Goal: Task Accomplishment & Management: Manage account settings

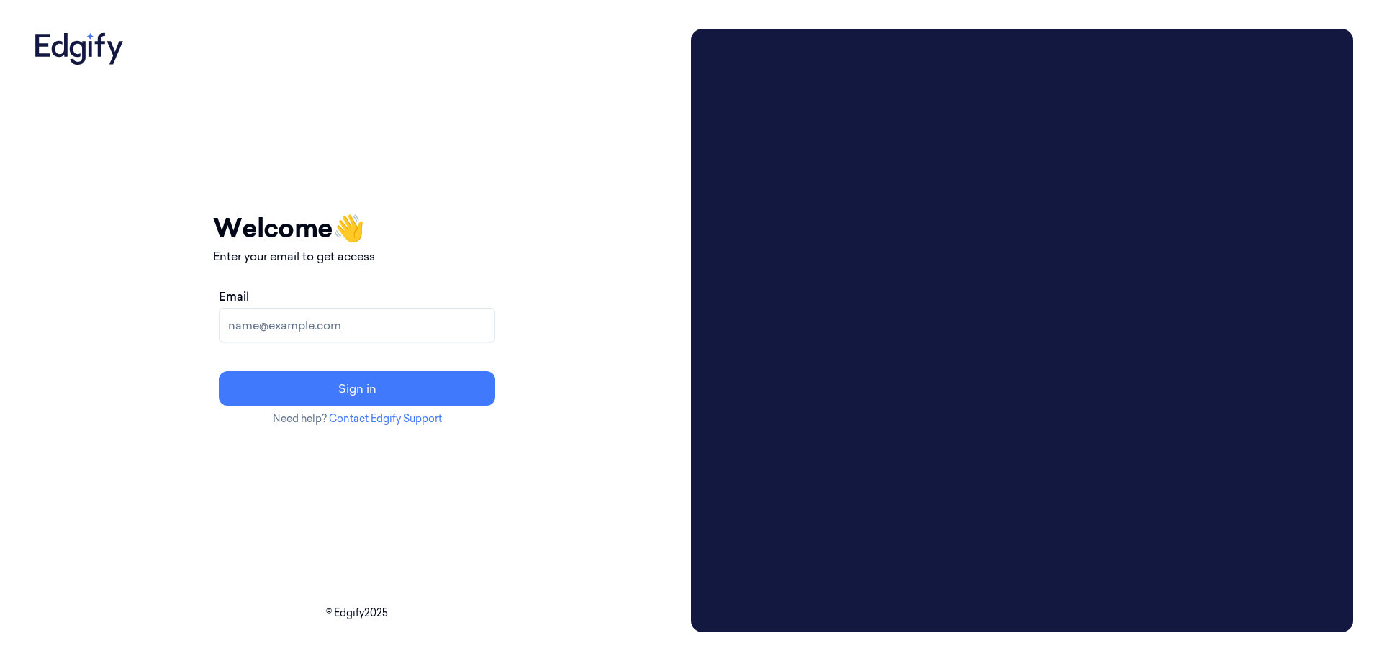
click at [479, 321] on input "Email" at bounding box center [357, 325] width 276 height 35
click at [456, 328] on input "Email" at bounding box center [357, 325] width 276 height 35
type input "compli.balaji.rao@indivillage.co"
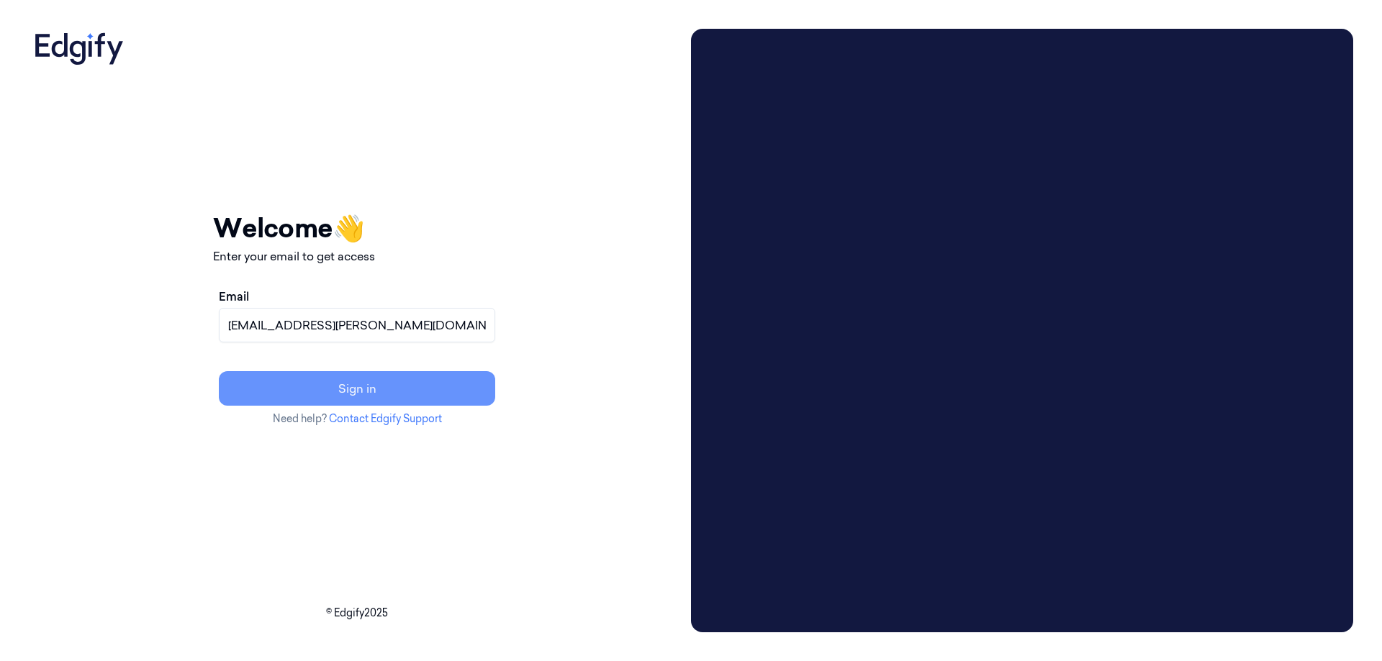
click at [468, 391] on button "Sign in" at bounding box center [357, 388] width 276 height 35
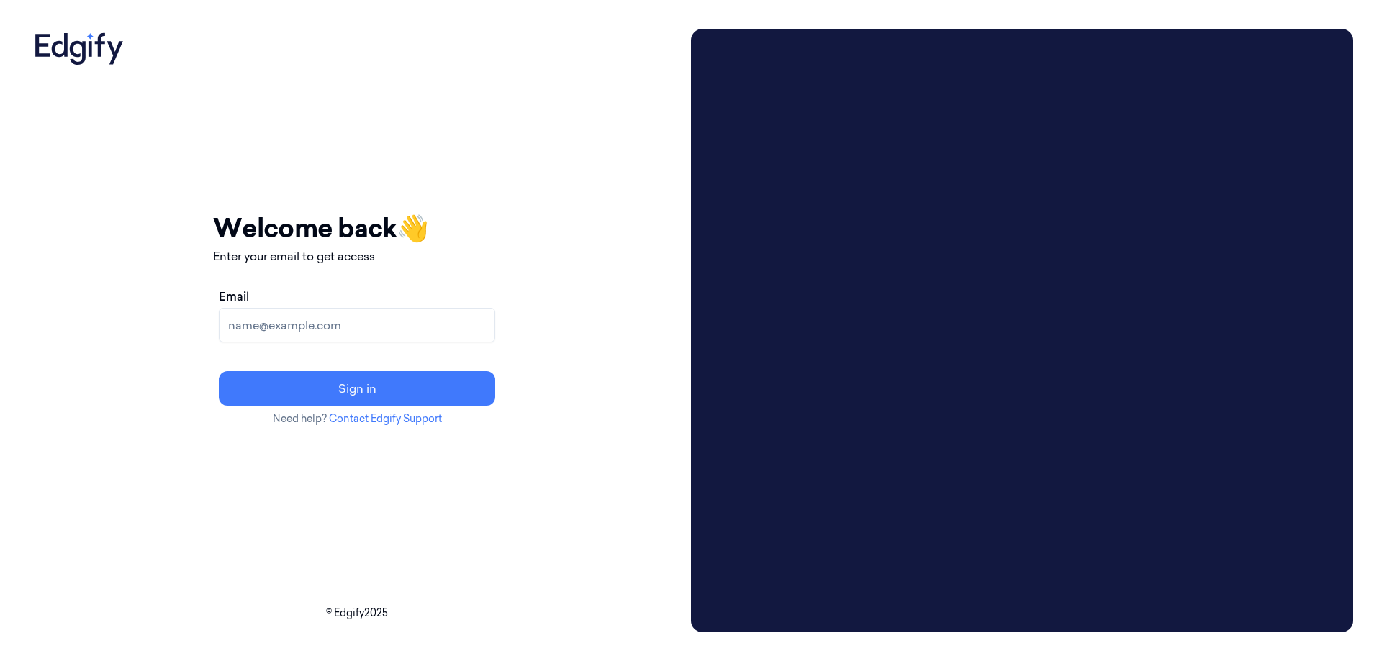
click at [412, 325] on input "Email" at bounding box center [357, 325] width 276 height 35
click at [443, 320] on input "Email" at bounding box center [357, 325] width 276 height 35
type input "[EMAIL_ADDRESS][PERSON_NAME][DOMAIN_NAME]"
click at [465, 396] on button "Sign in" at bounding box center [357, 388] width 276 height 35
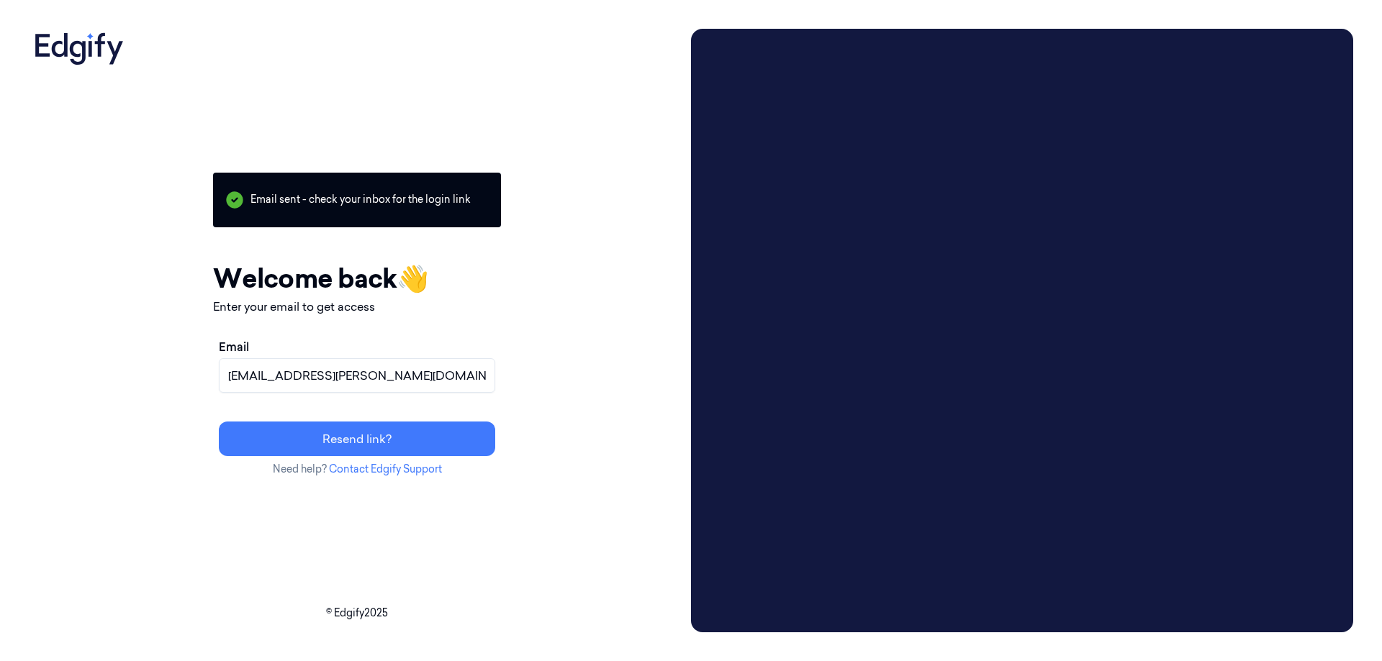
click at [487, 384] on input "[EMAIL_ADDRESS][PERSON_NAME][DOMAIN_NAME]" at bounding box center [357, 375] width 276 height 35
click at [445, 444] on button "Resend link?" at bounding box center [357, 439] width 276 height 35
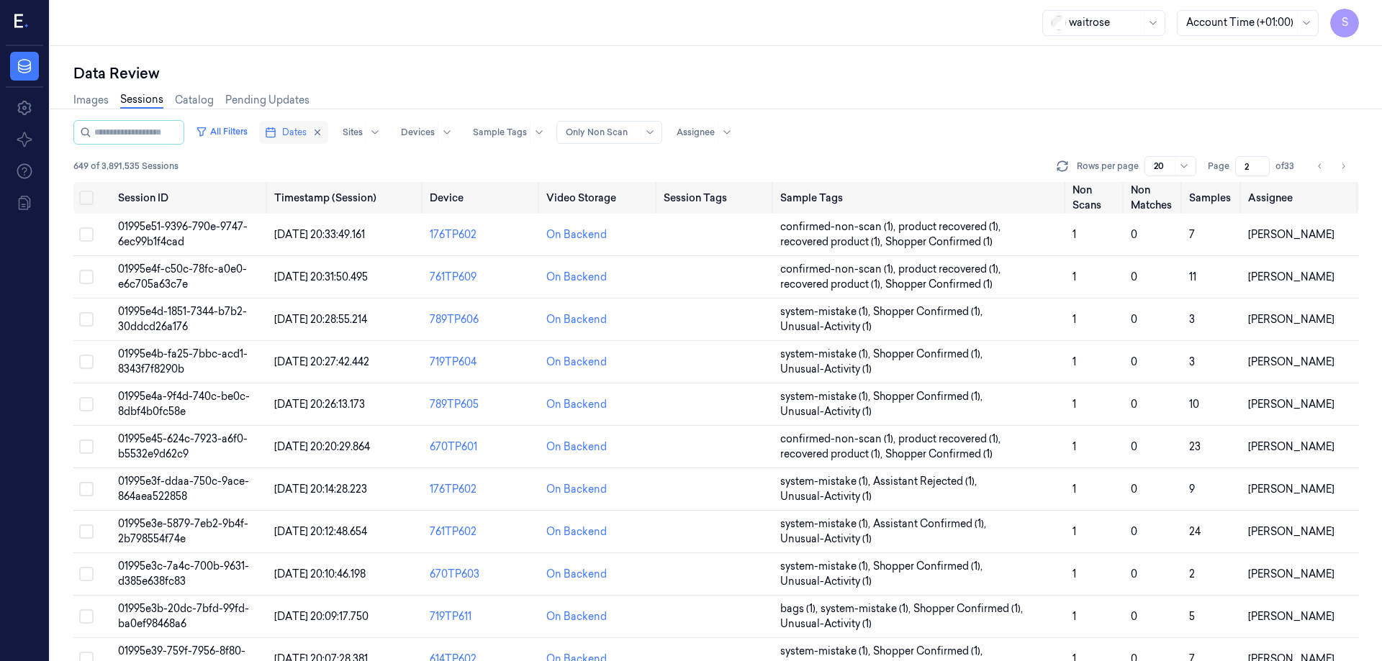
click at [307, 132] on span "Dates" at bounding box center [294, 132] width 24 height 13
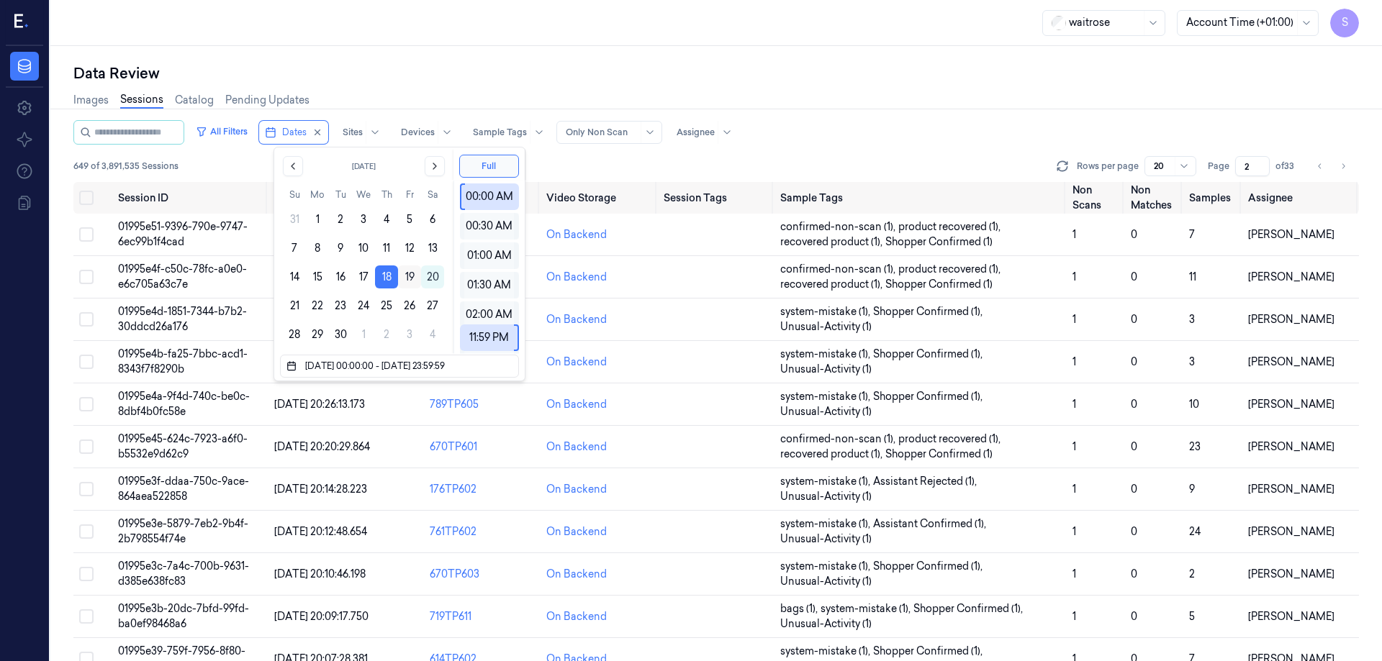
click at [412, 275] on button "19" at bounding box center [409, 277] width 23 height 23
click at [380, 275] on button "18" at bounding box center [386, 277] width 23 height 23
click at [409, 276] on button "19" at bounding box center [409, 277] width 23 height 23
type input "18/09/2025 00:00:00 - 19/09/2025 23:59:59"
click at [812, 68] on div "Data Review" at bounding box center [715, 73] width 1285 height 20
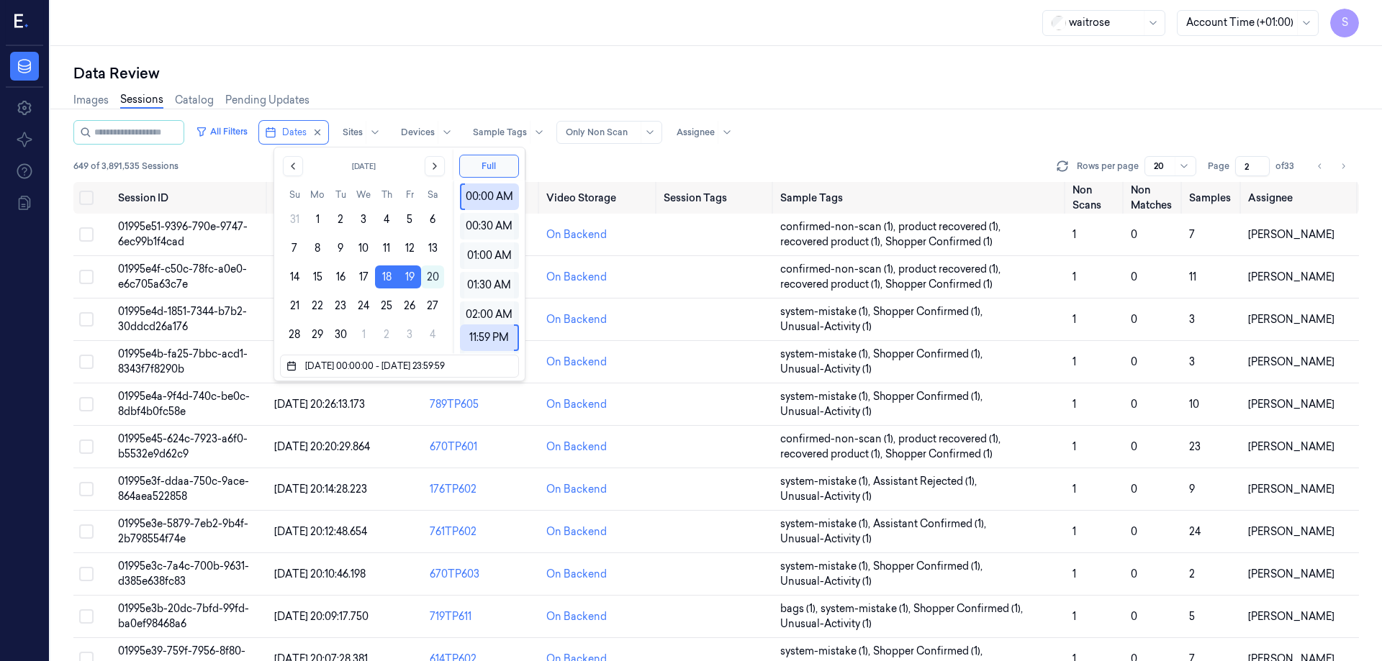
type input "1"
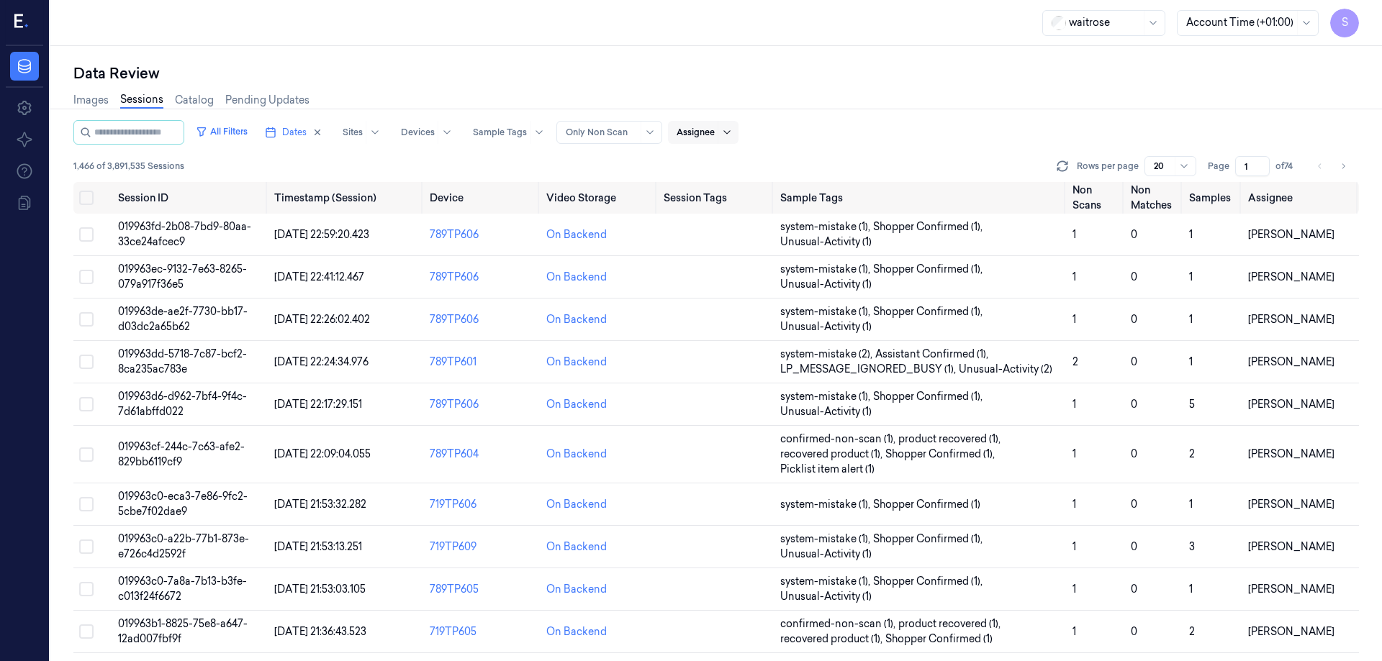
click at [735, 132] on div at bounding box center [726, 132] width 18 height 23
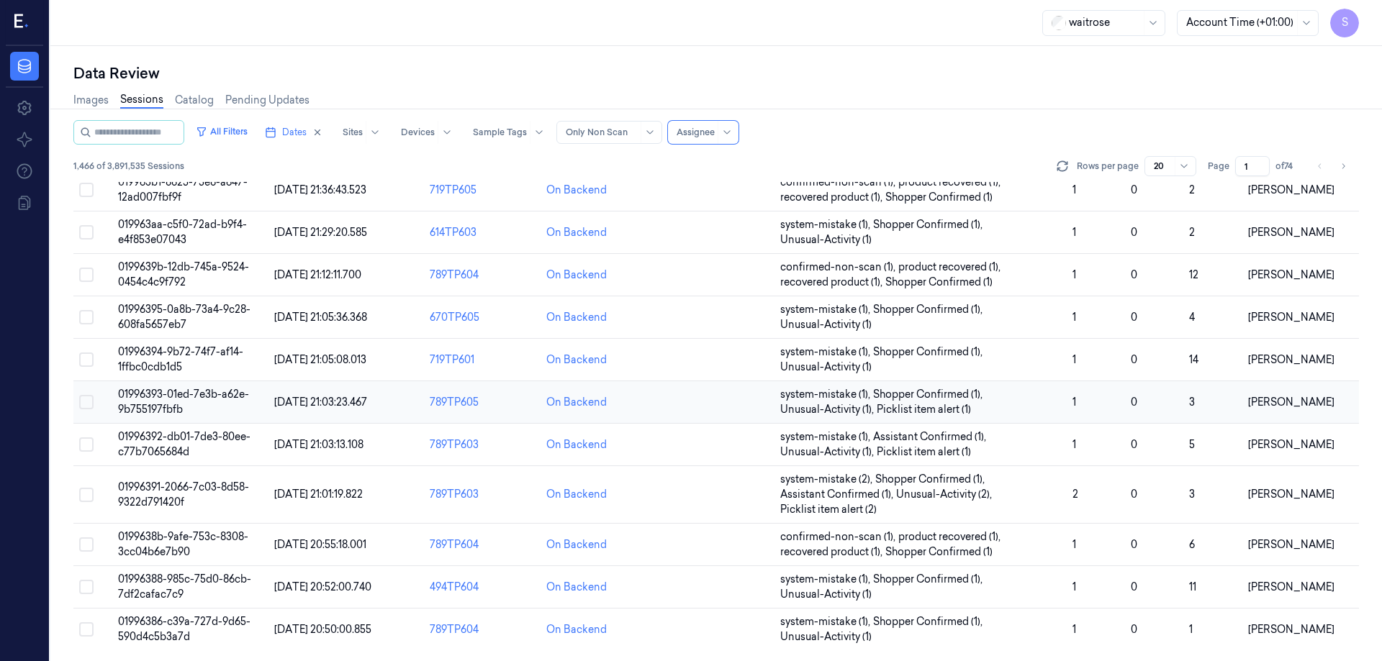
scroll to position [443, 0]
click at [733, 135] on icon at bounding box center [727, 133] width 12 height 12
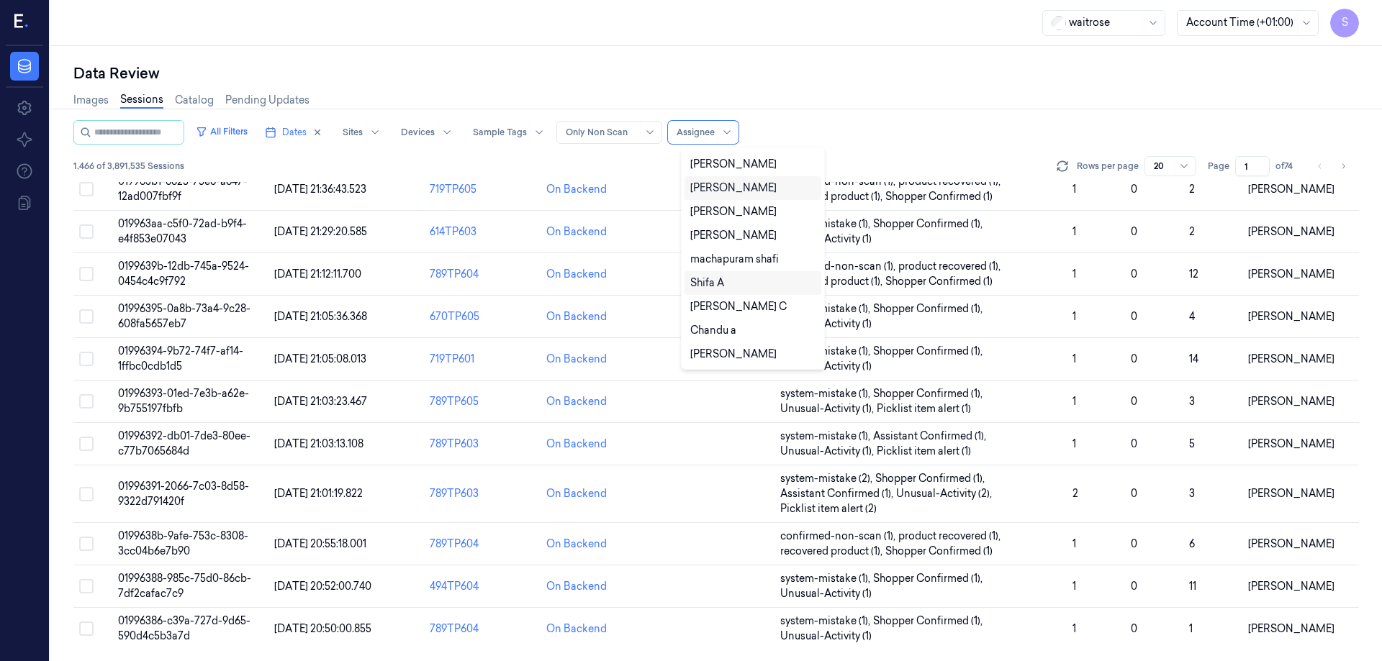
scroll to position [0, 0]
click at [805, 89] on div "Images Sessions Catalog Pending Updates" at bounding box center [715, 101] width 1285 height 37
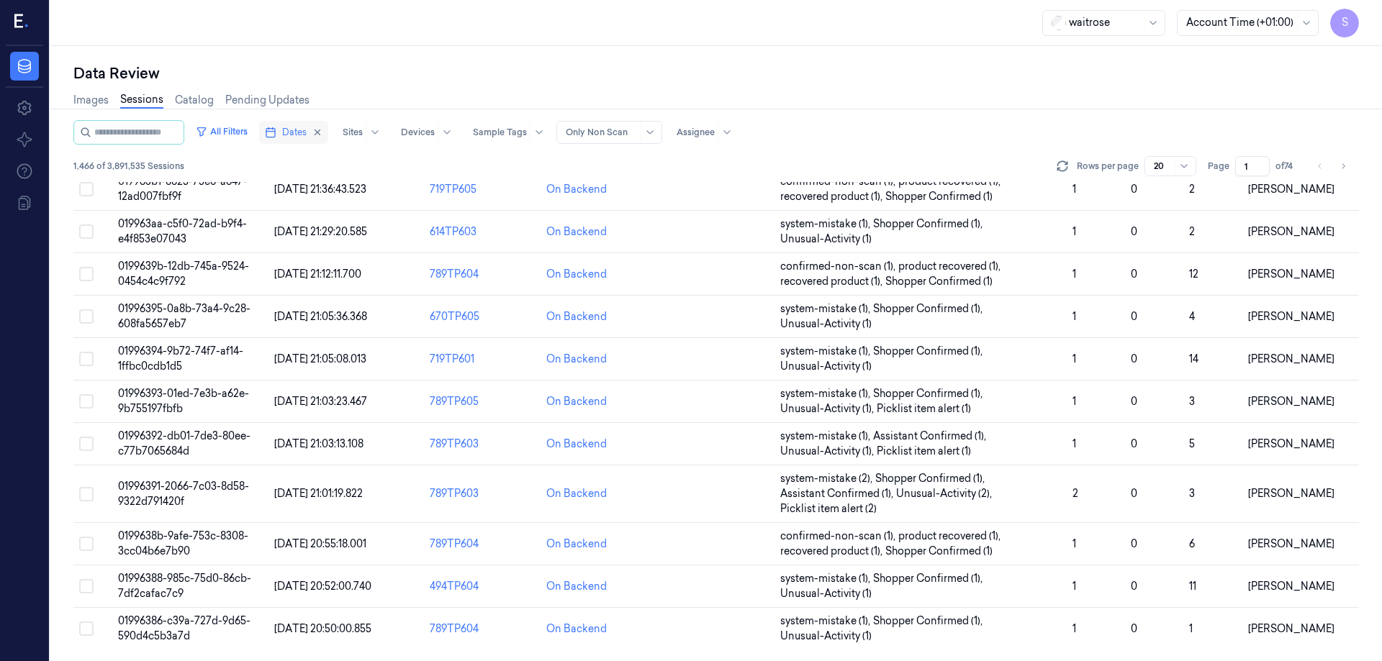
click at [307, 132] on span "Dates" at bounding box center [294, 132] width 24 height 13
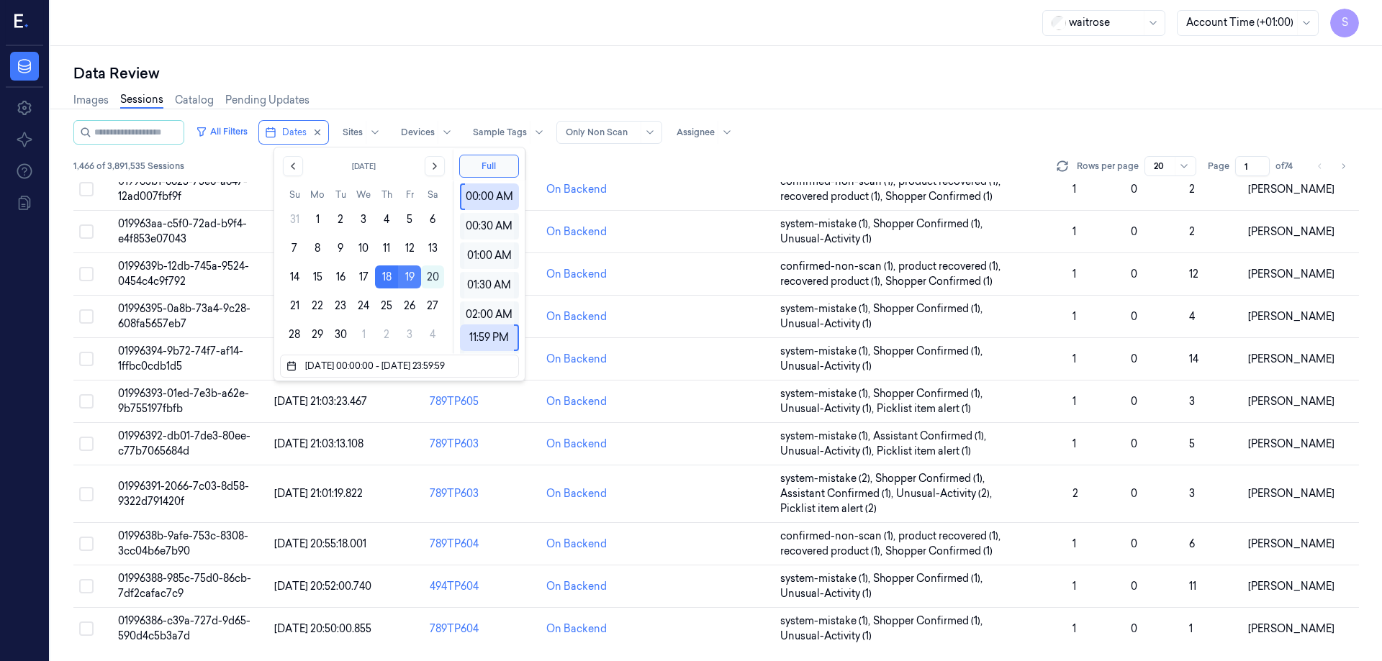
click at [408, 276] on button "19" at bounding box center [409, 277] width 23 height 23
type input "19/09/2025 00:00:00 - 19/09/2025 23:59:59"
click at [826, 90] on div "Images Sessions Catalog Pending Updates" at bounding box center [715, 101] width 1285 height 37
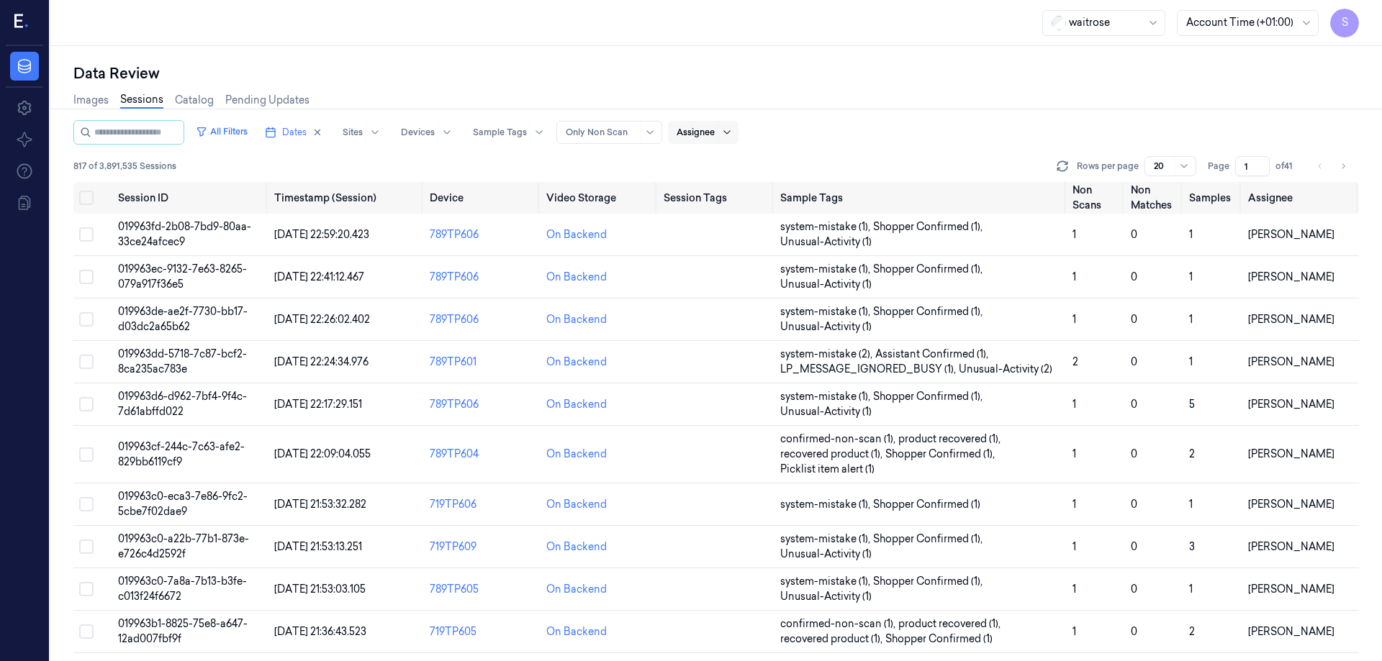
click at [733, 132] on icon at bounding box center [727, 133] width 12 height 12
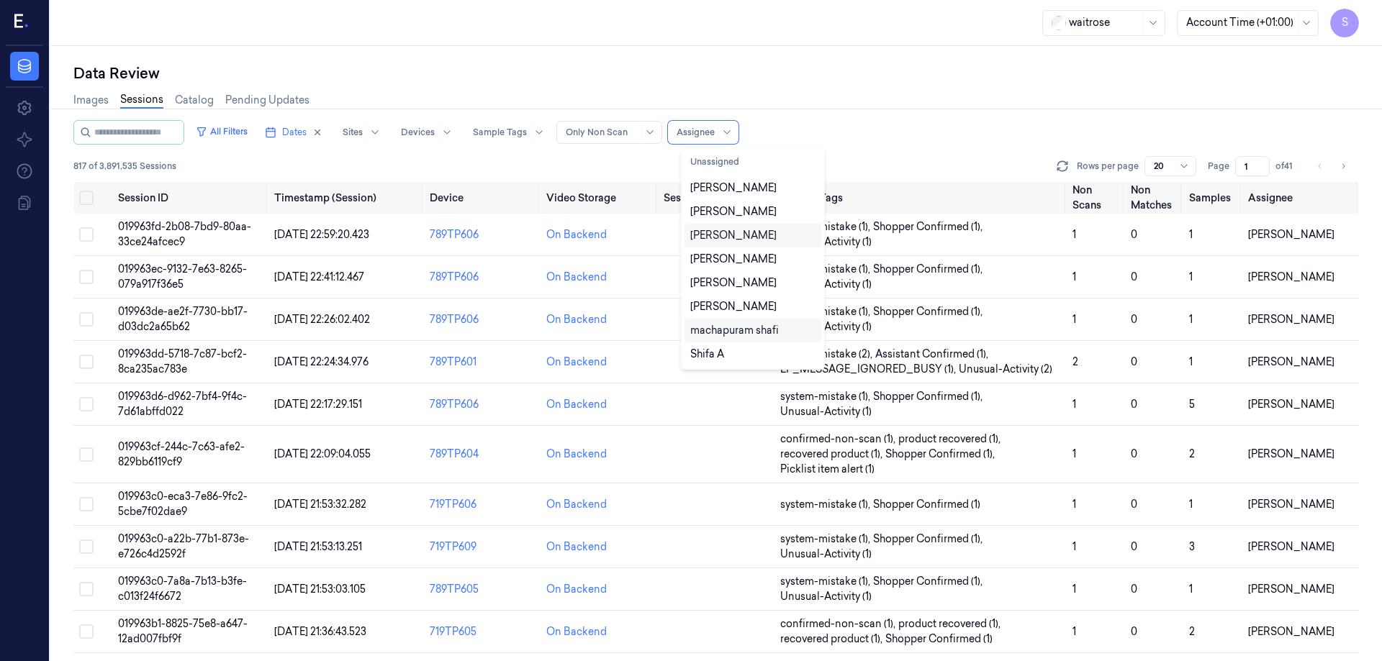
scroll to position [86, 0]
click at [733, 131] on icon at bounding box center [727, 133] width 12 height 12
click at [789, 76] on div "Data Review" at bounding box center [715, 73] width 1285 height 20
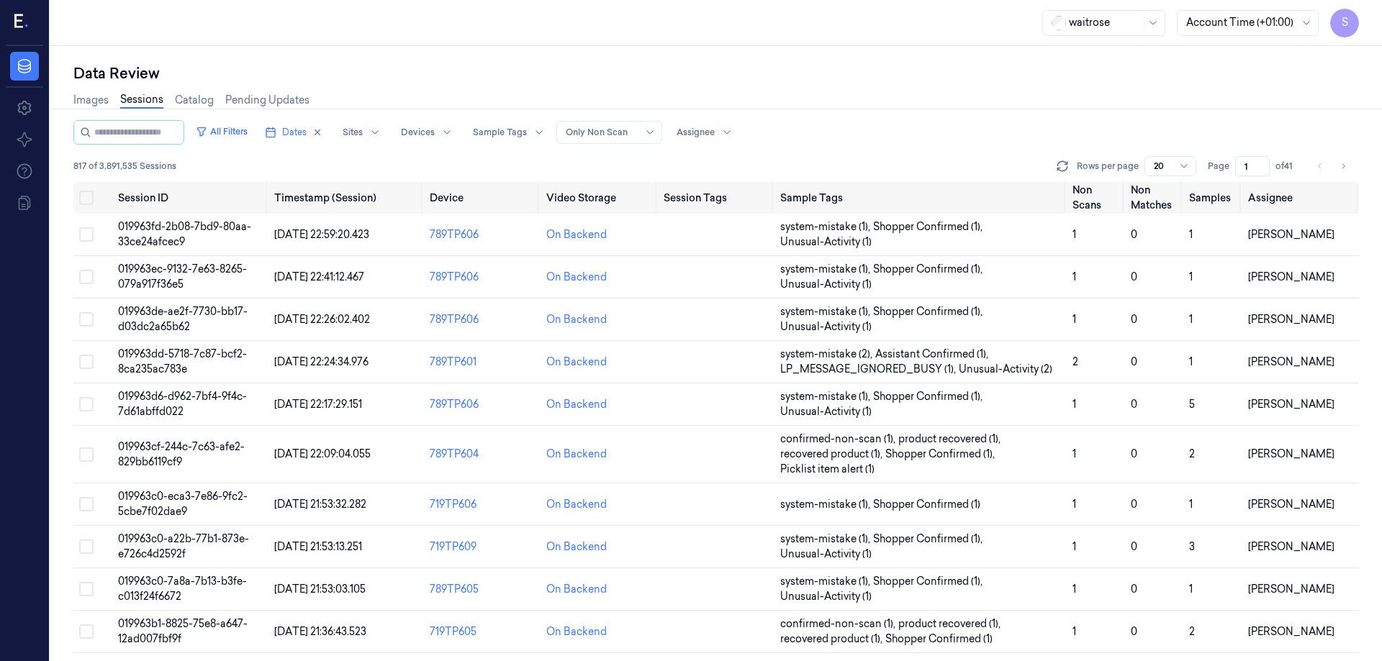
click at [1347, 25] on span "S" at bounding box center [1344, 23] width 29 height 29
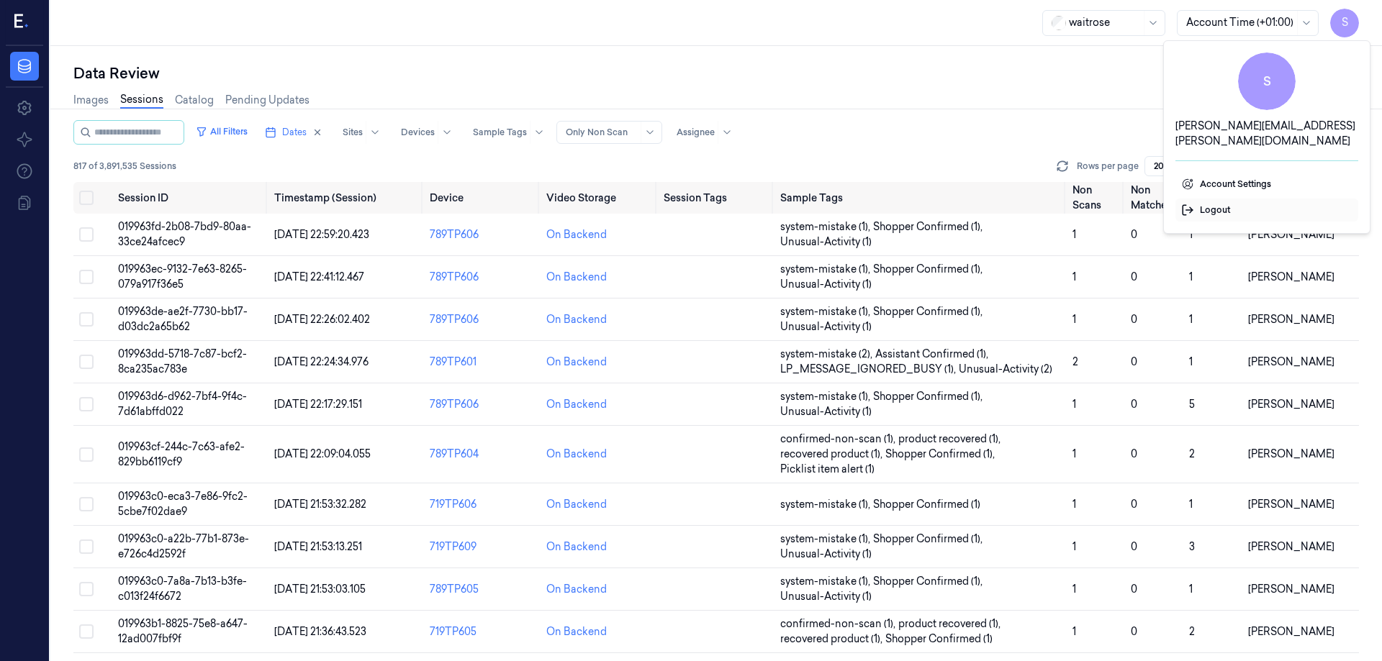
click at [1211, 204] on span "Logout" at bounding box center [1266, 210] width 171 height 13
